Goal: Information Seeking & Learning: Learn about a topic

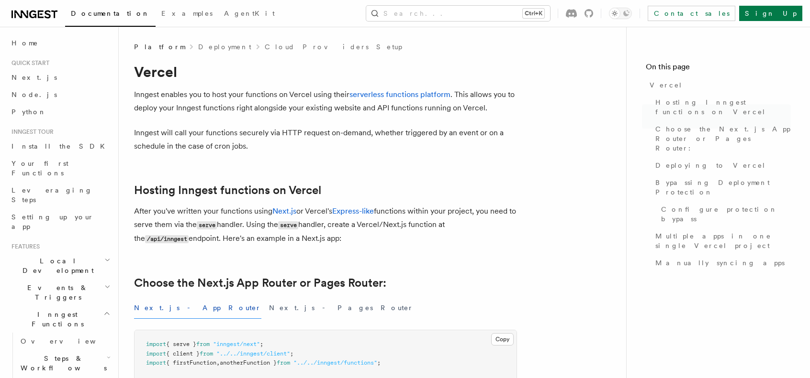
scroll to position [706, 0]
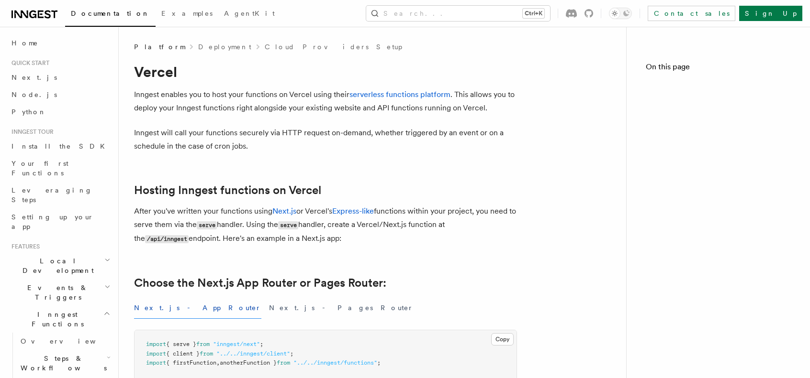
scroll to position [124, 0]
